Goal: Information Seeking & Learning: Learn about a topic

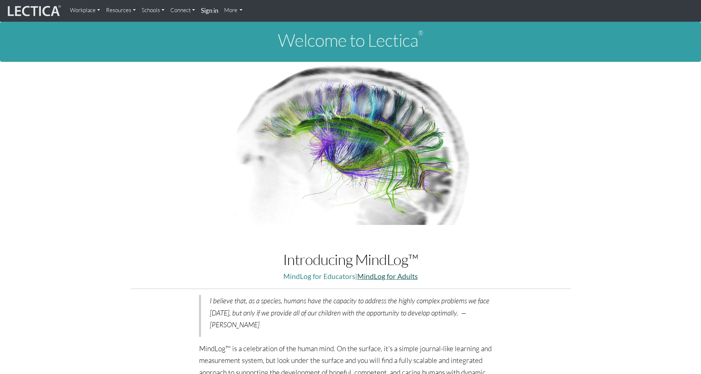
click at [396, 277] on link "MindLog for Adults" at bounding box center [387, 276] width 60 height 8
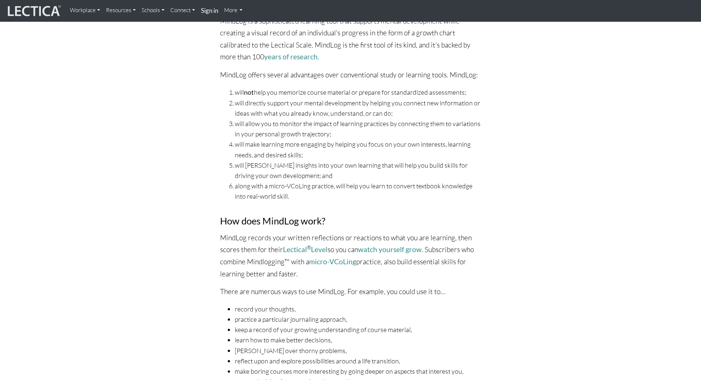
scroll to position [258, 0]
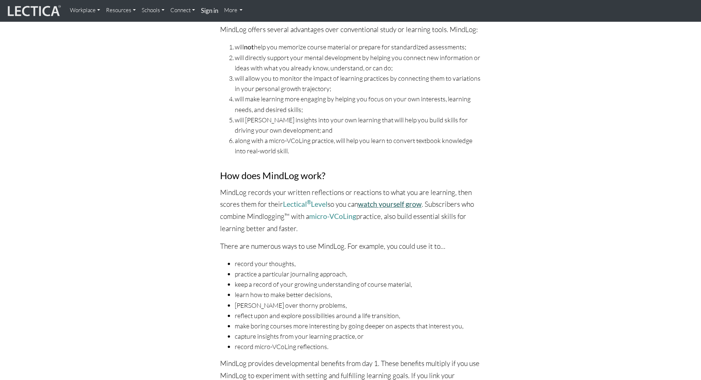
drag, startPoint x: 402, startPoint y: 205, endPoint x: 391, endPoint y: 200, distance: 12.0
click at [392, 200] on link "watch yourself grow" at bounding box center [390, 204] width 64 height 8
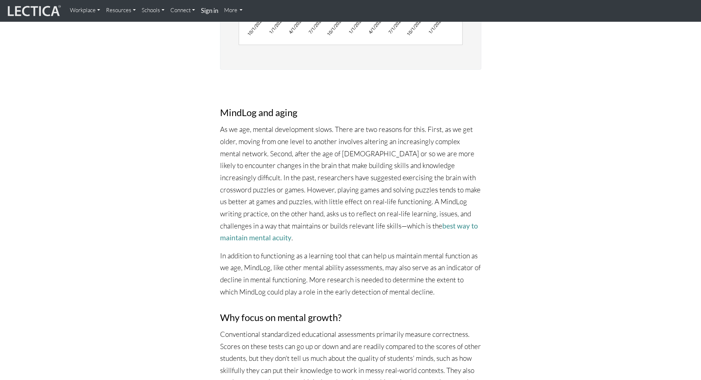
scroll to position [1840, 0]
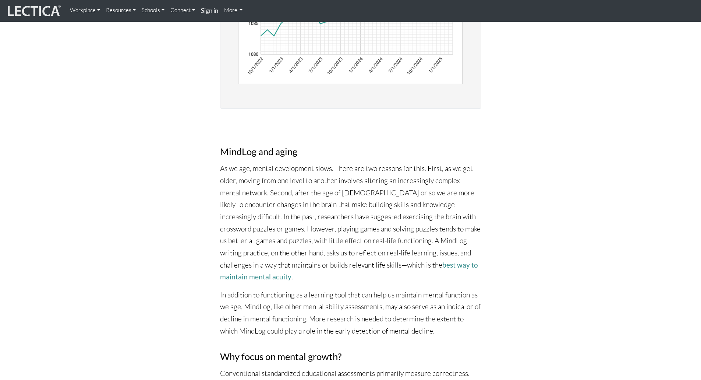
click at [116, 9] on link "Resources" at bounding box center [121, 10] width 36 height 15
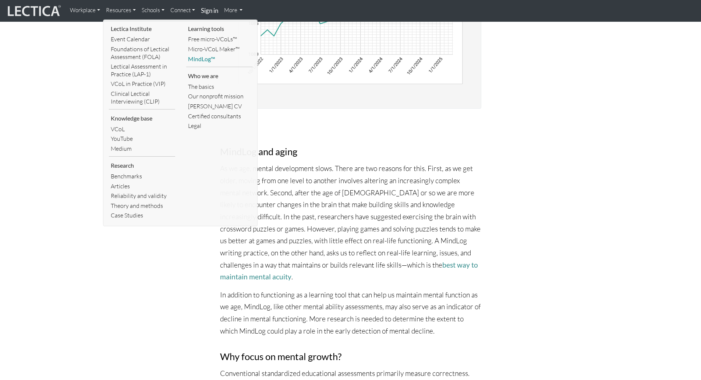
click at [211, 57] on link "MindLog™" at bounding box center [219, 59] width 66 height 10
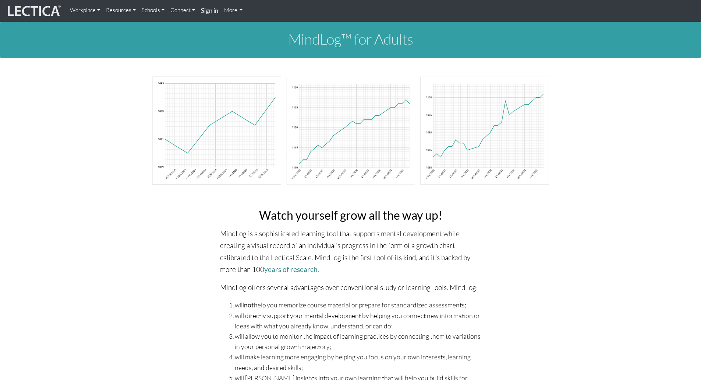
click at [27, 7] on img at bounding box center [33, 11] width 55 height 14
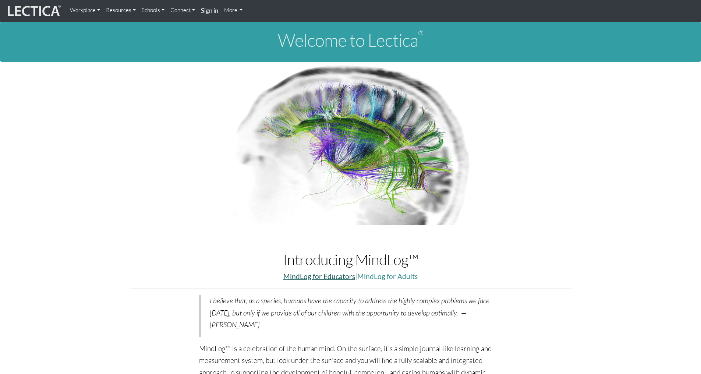
click at [345, 277] on link "MindLog for Educators" at bounding box center [319, 276] width 72 height 8
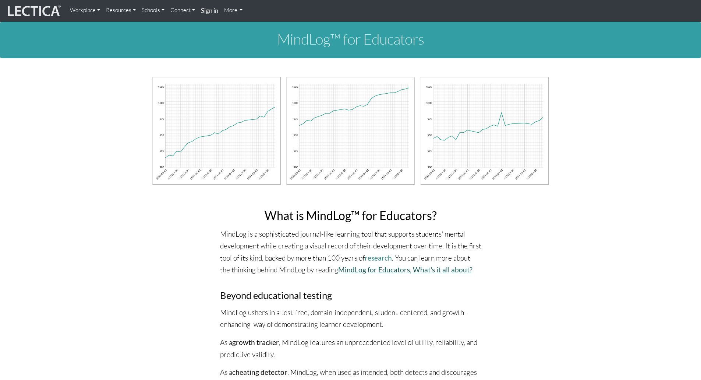
click at [378, 270] on link "MindLog for Educators‚ What's it all about?" at bounding box center [405, 269] width 134 height 8
